Goal: Find specific page/section: Find specific page/section

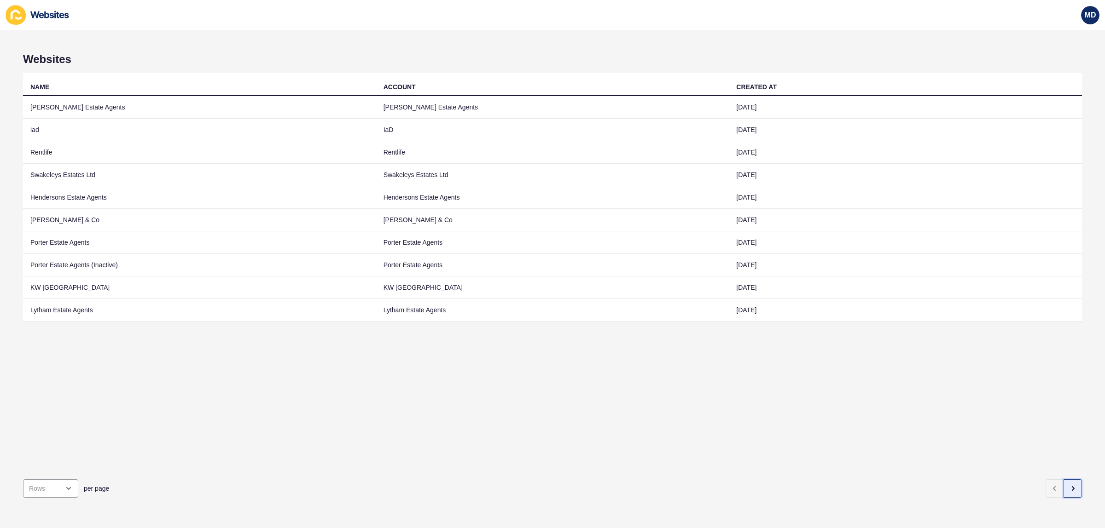
click at [1067, 487] on button "button" at bounding box center [1072, 489] width 18 height 18
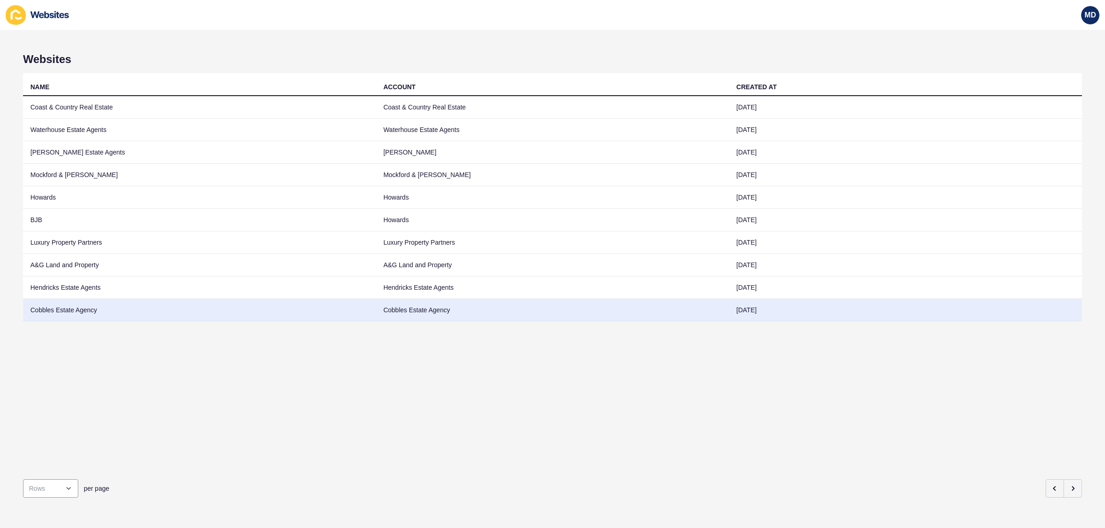
click at [179, 317] on td "Cobbles Estate Agency" at bounding box center [199, 310] width 353 height 23
